Goal: Find specific page/section: Find specific page/section

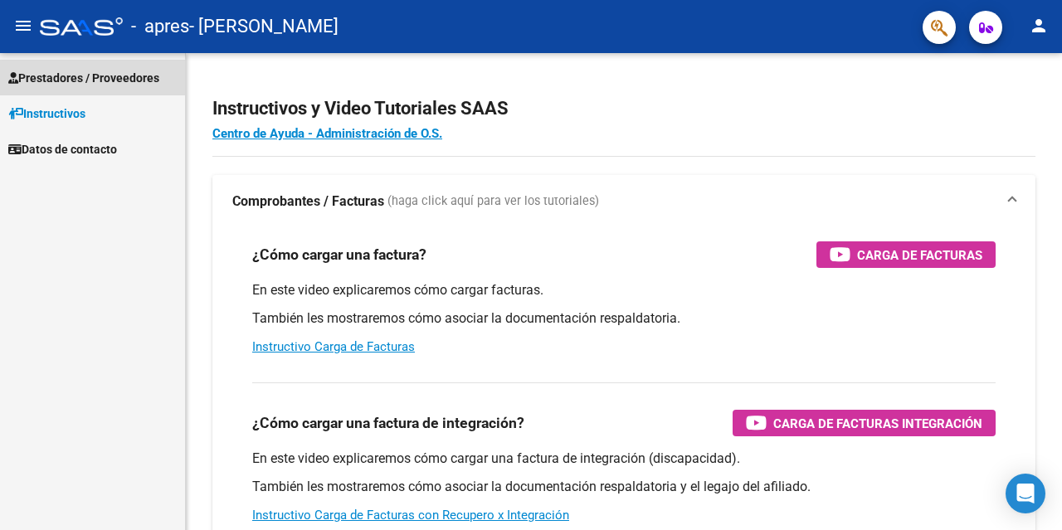
click at [67, 77] on span "Prestadores / Proveedores" at bounding box center [83, 78] width 151 height 18
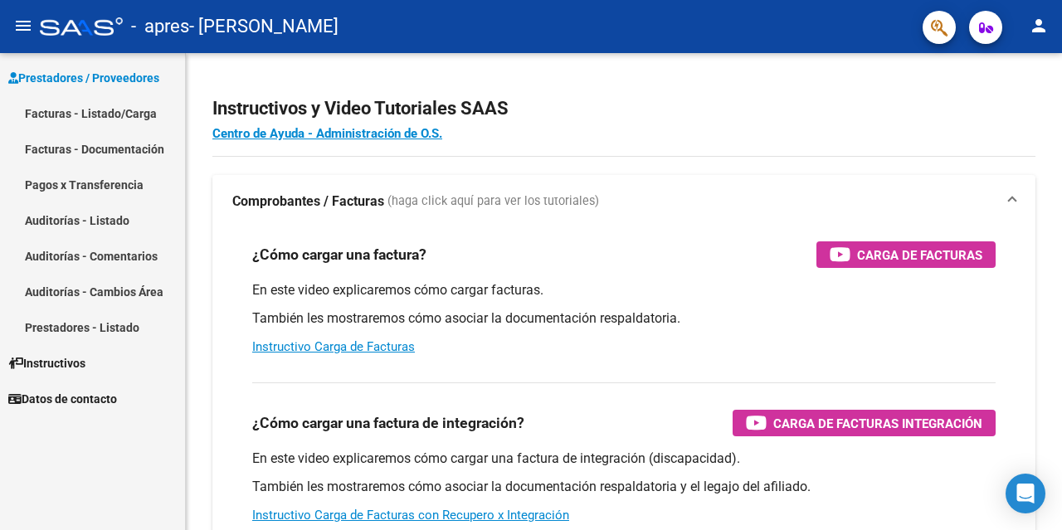
click at [119, 107] on link "Facturas - Listado/Carga" at bounding box center [92, 113] width 185 height 36
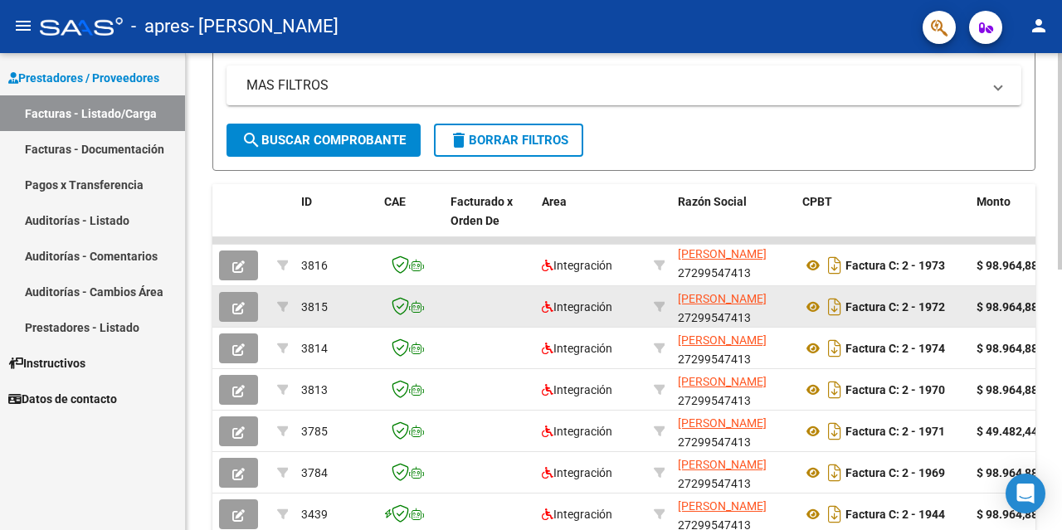
scroll to position [575, 0]
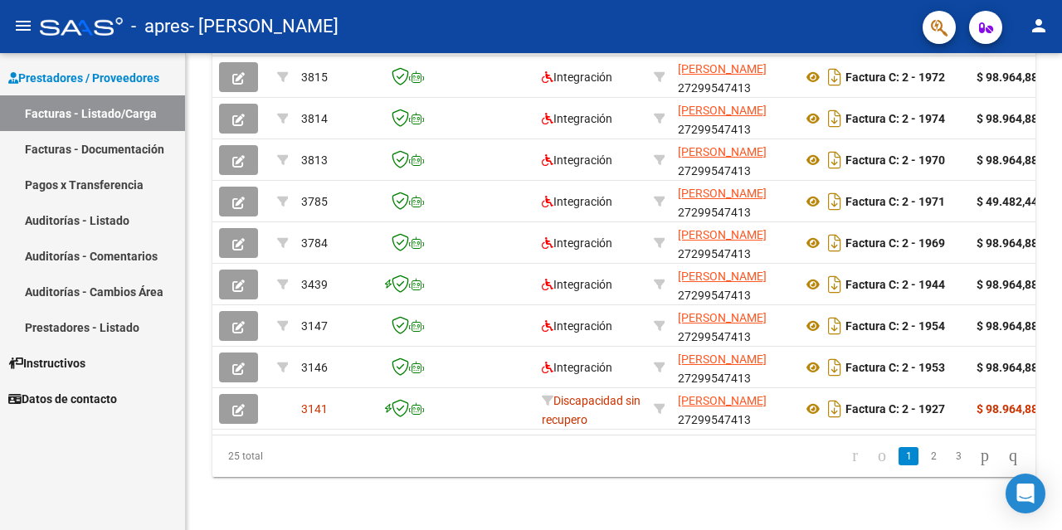
click at [85, 181] on link "Pagos x Transferencia" at bounding box center [92, 185] width 185 height 36
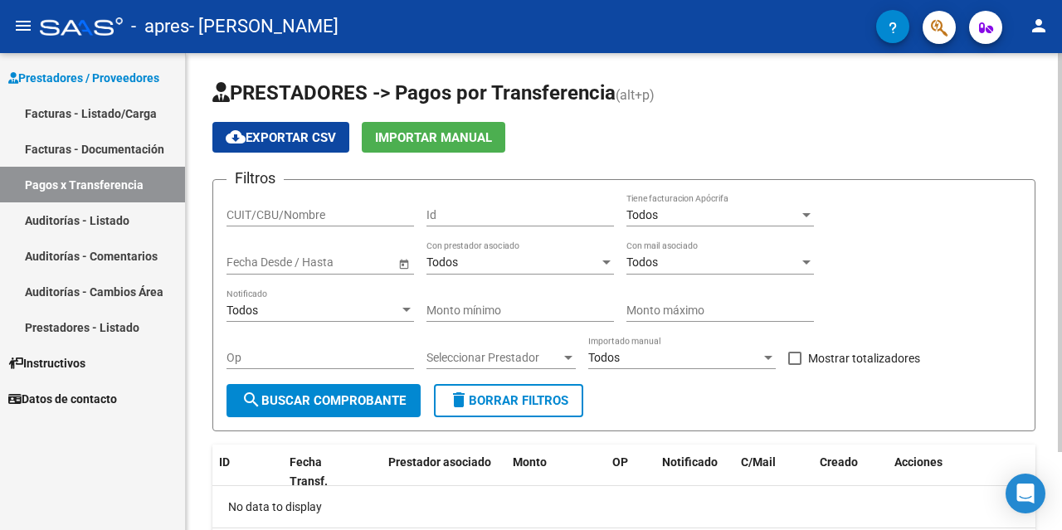
scroll to position [93, 0]
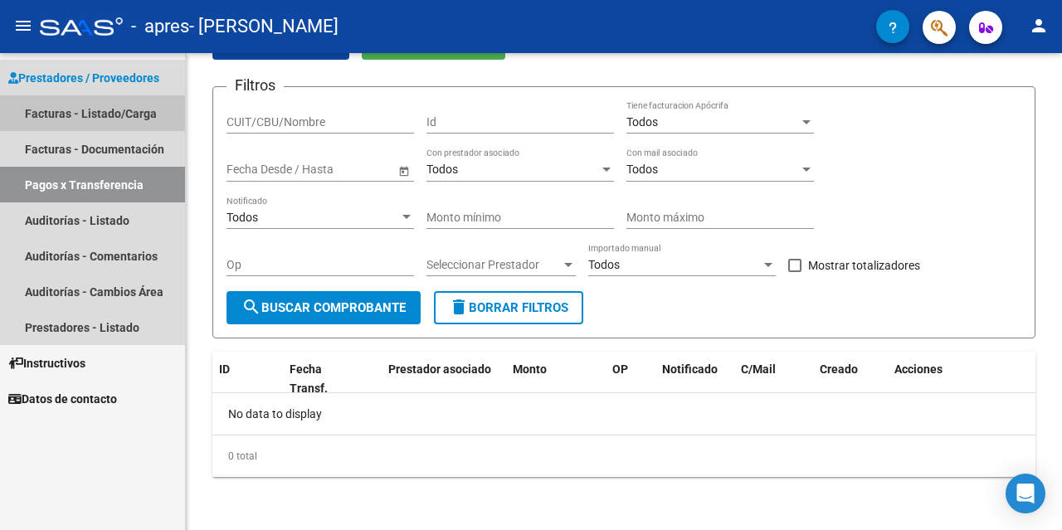
click at [94, 115] on link "Facturas - Listado/Carga" at bounding box center [92, 113] width 185 height 36
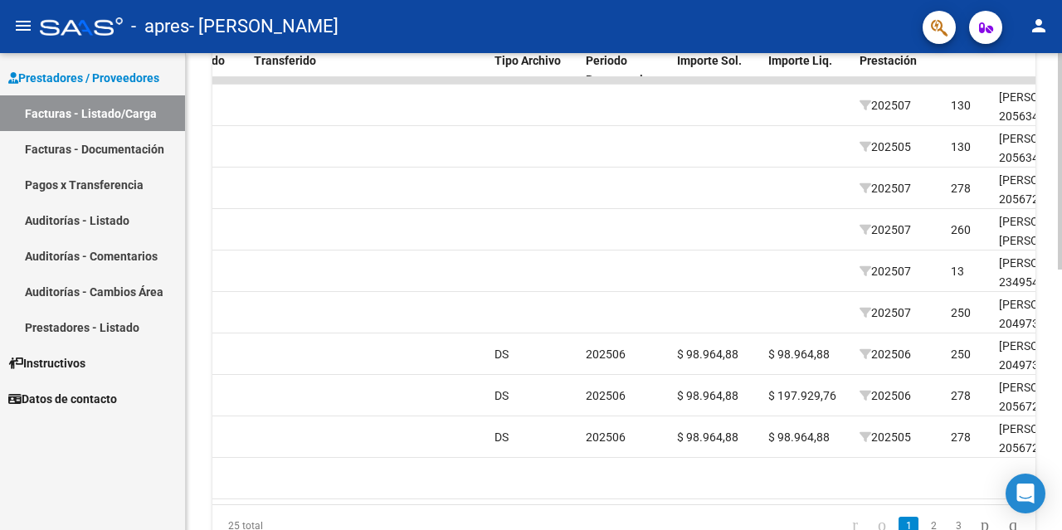
scroll to position [575, 0]
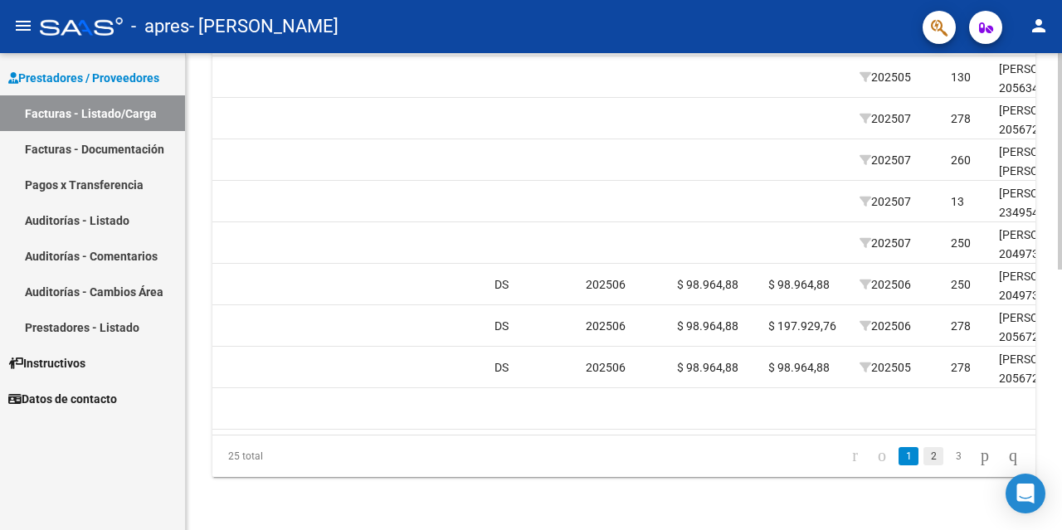
click at [923, 457] on link "2" at bounding box center [933, 456] width 20 height 18
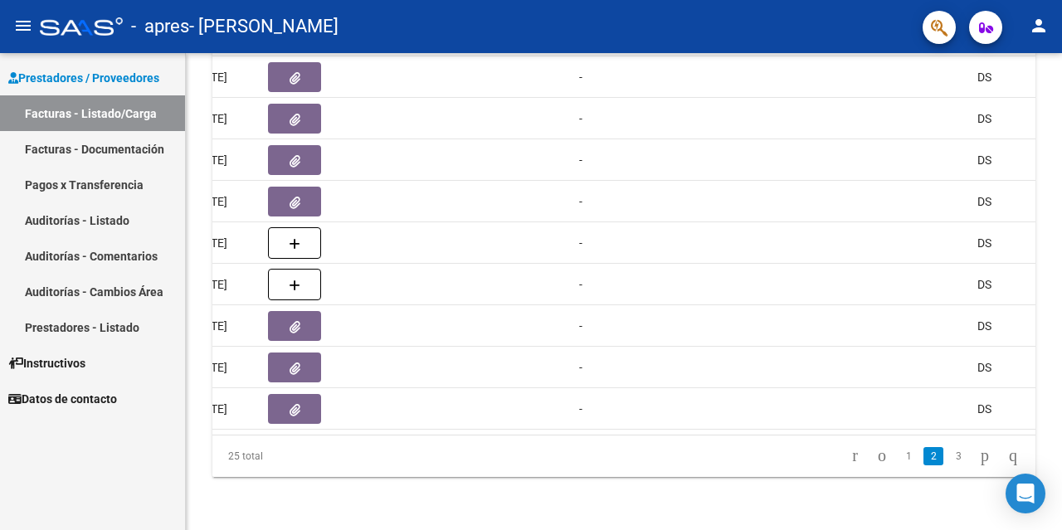
scroll to position [0, 1028]
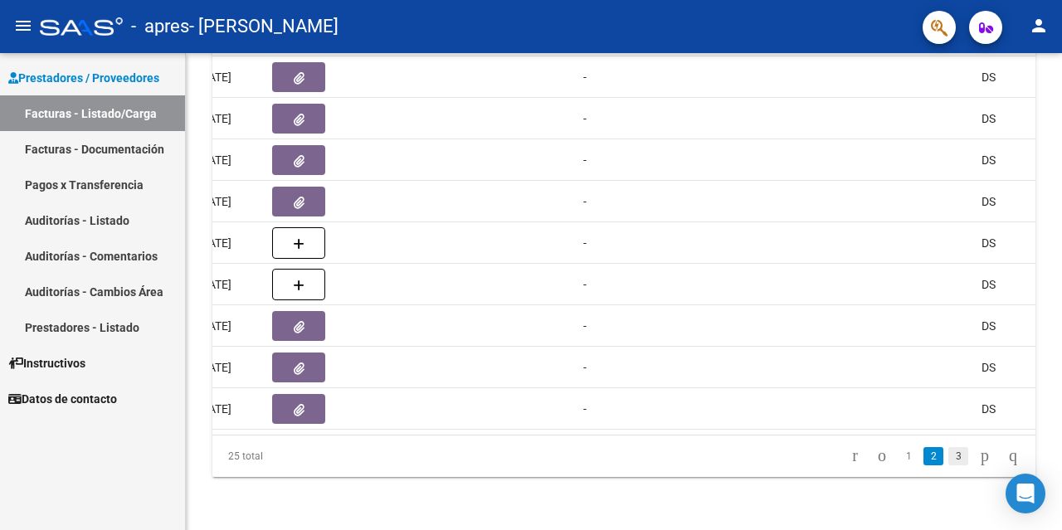
click at [948, 459] on link "3" at bounding box center [958, 456] width 20 height 18
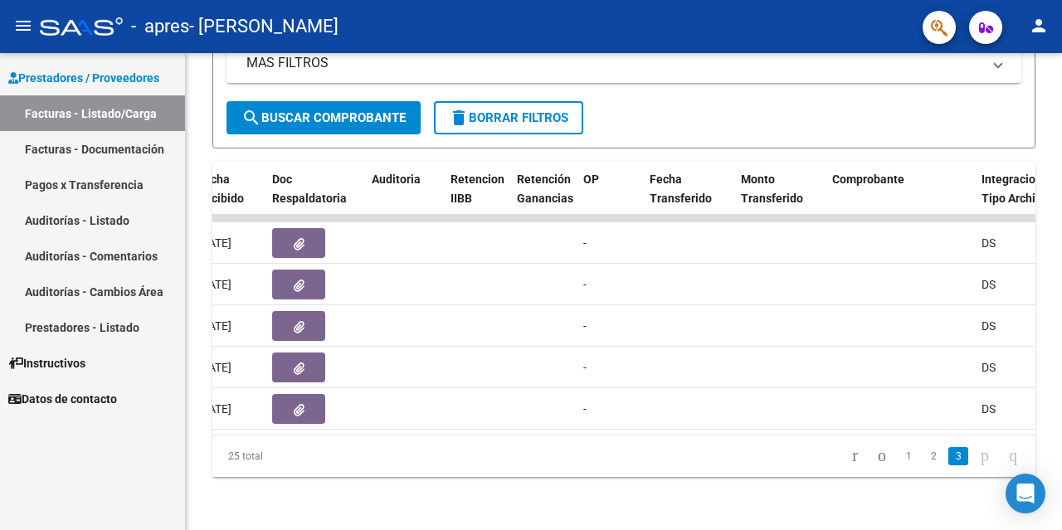
scroll to position [368, 0]
click at [875, 459] on icon "go to previous page" at bounding box center [881, 456] width 13 height 20
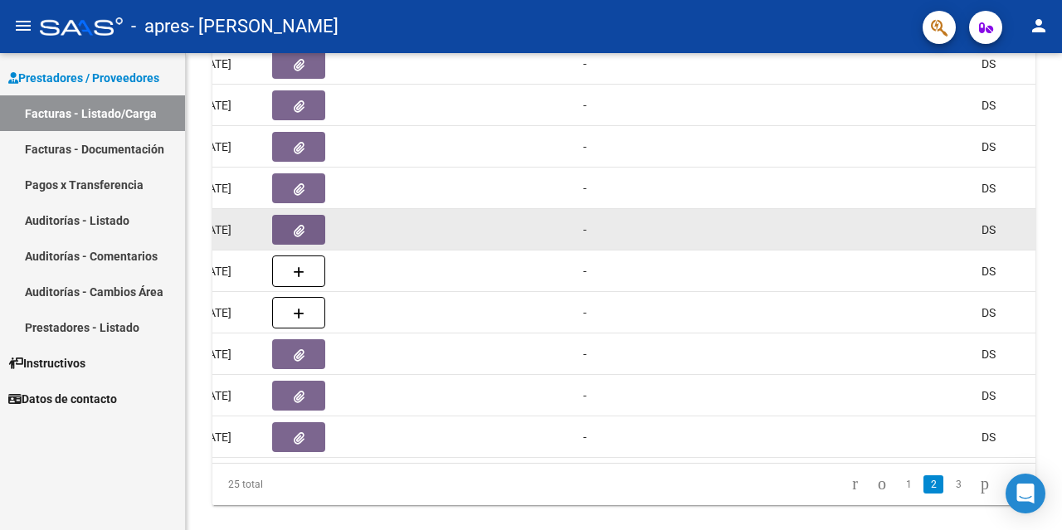
scroll to position [575, 0]
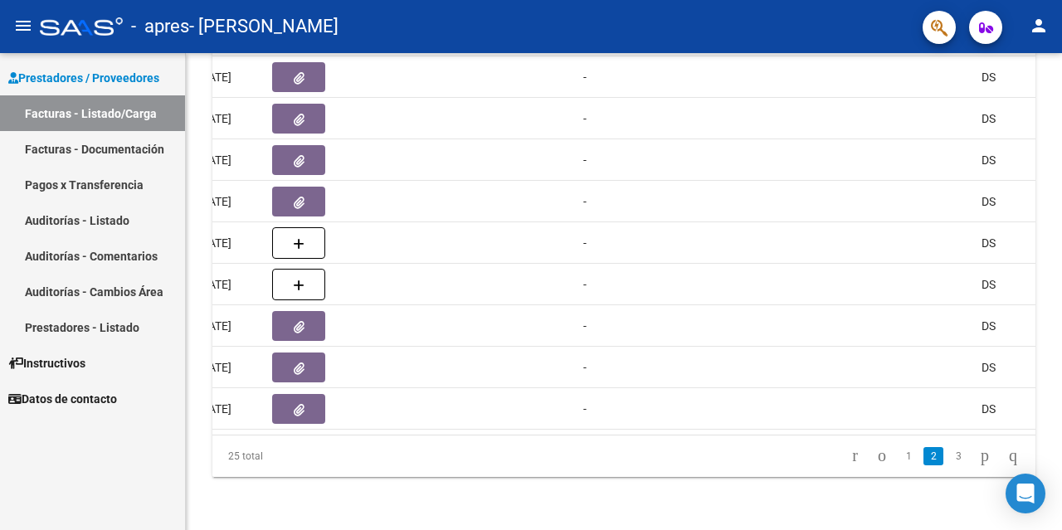
click at [899, 457] on link "1" at bounding box center [909, 456] width 20 height 18
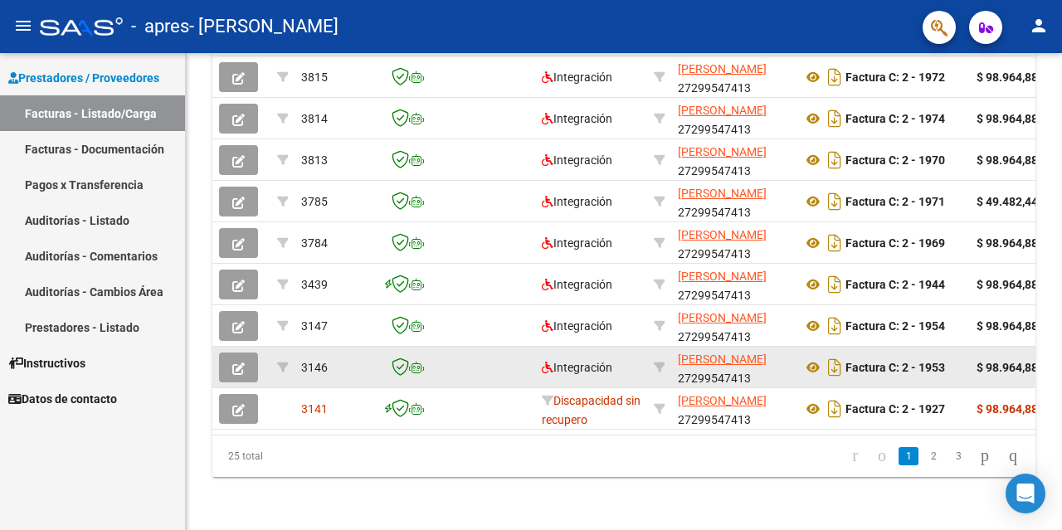
scroll to position [326, 0]
